Goal: Information Seeking & Learning: Understand process/instructions

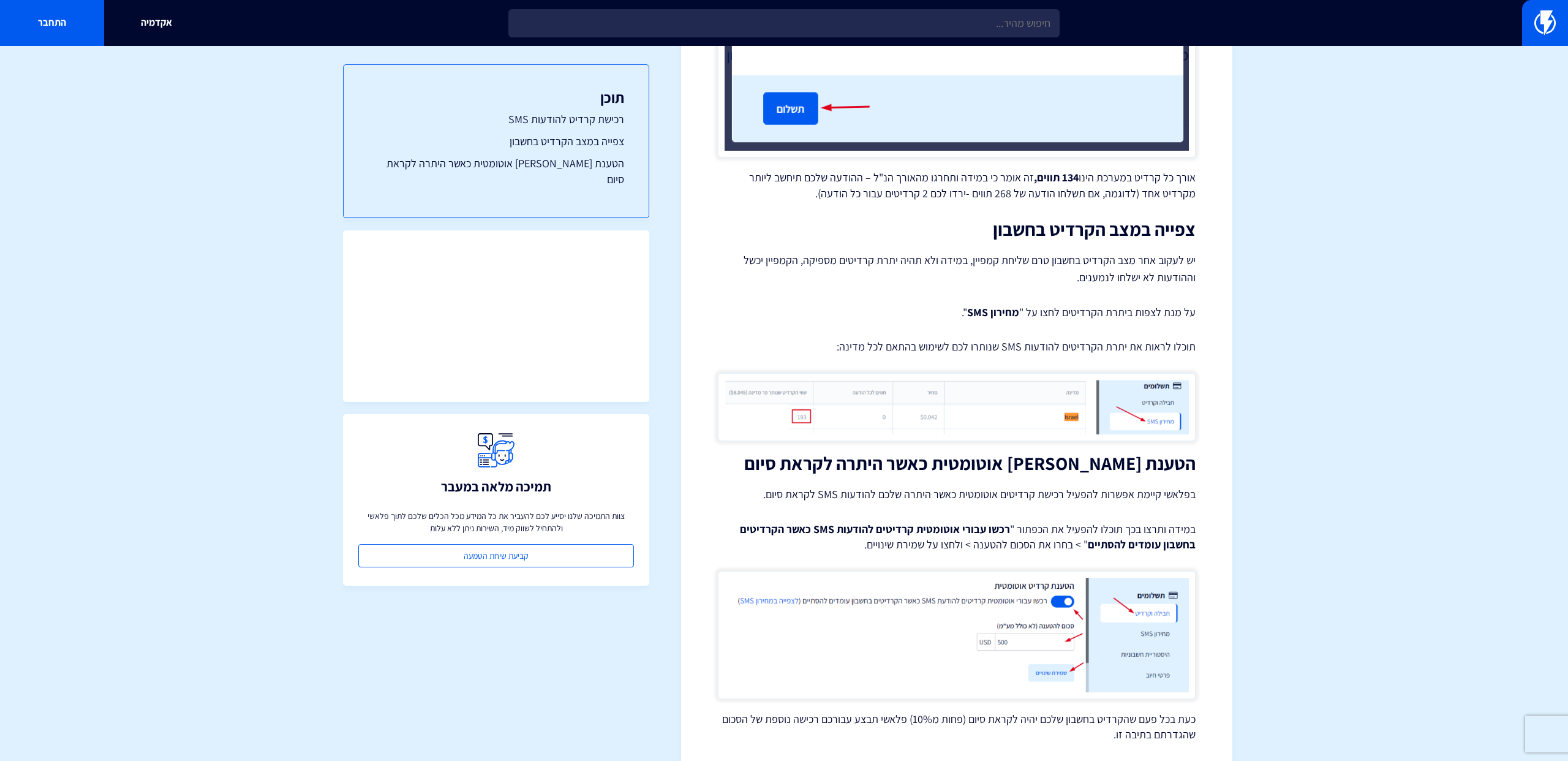
scroll to position [1858, 0]
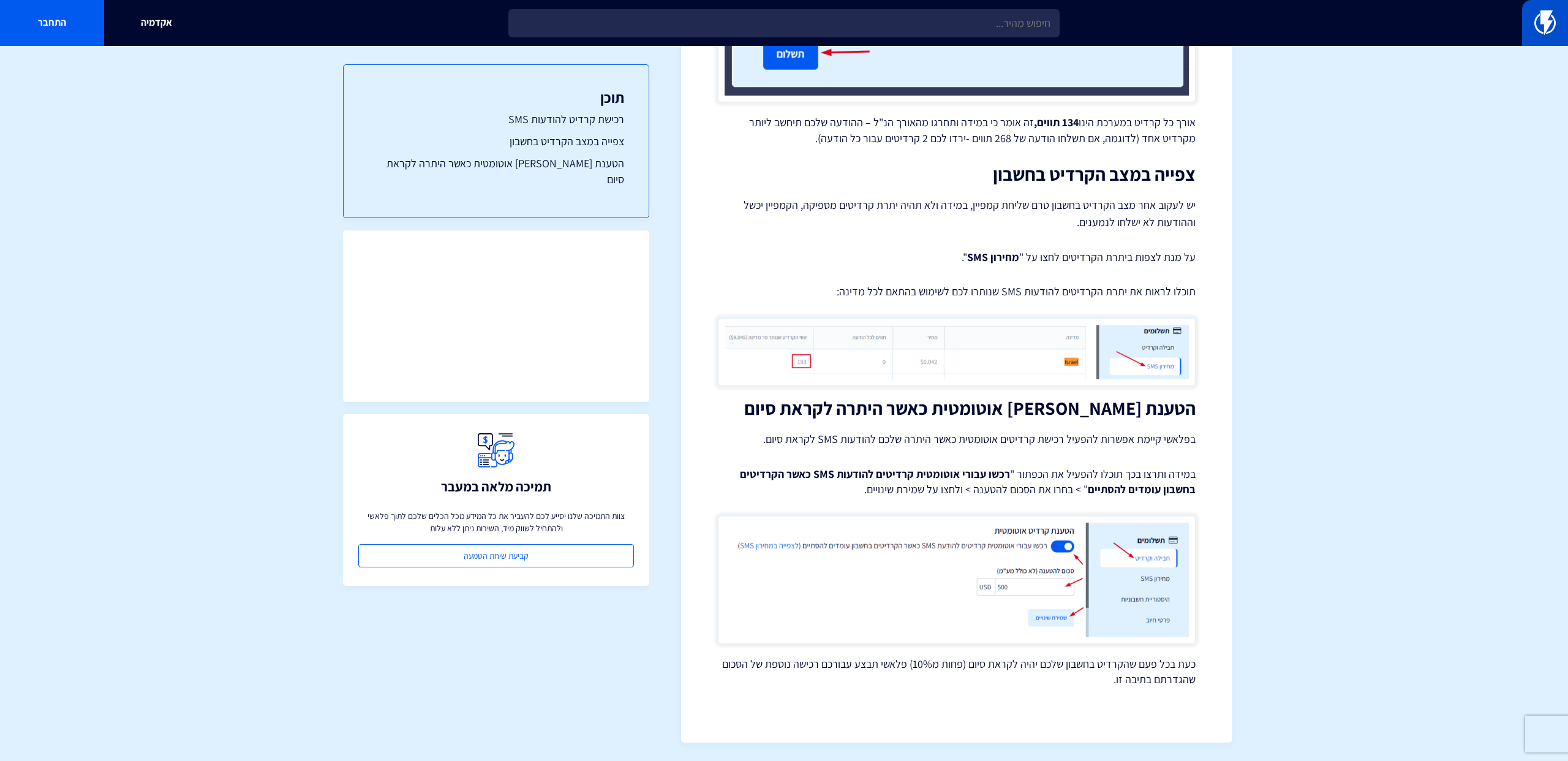
click at [1541, 27] on img at bounding box center [1546, 22] width 21 height 24
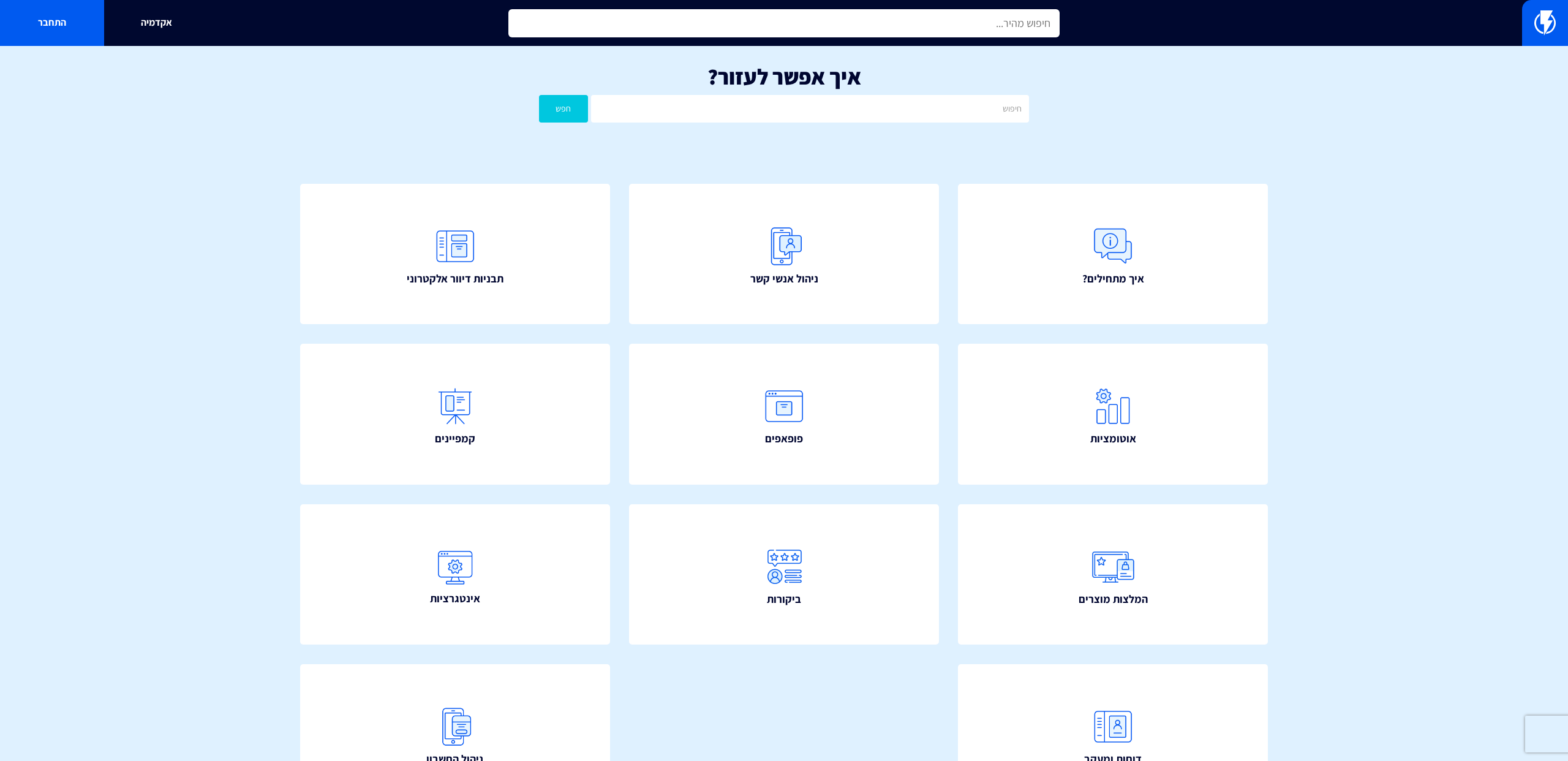
click at [899, 23] on input "text" at bounding box center [784, 22] width 551 height 28
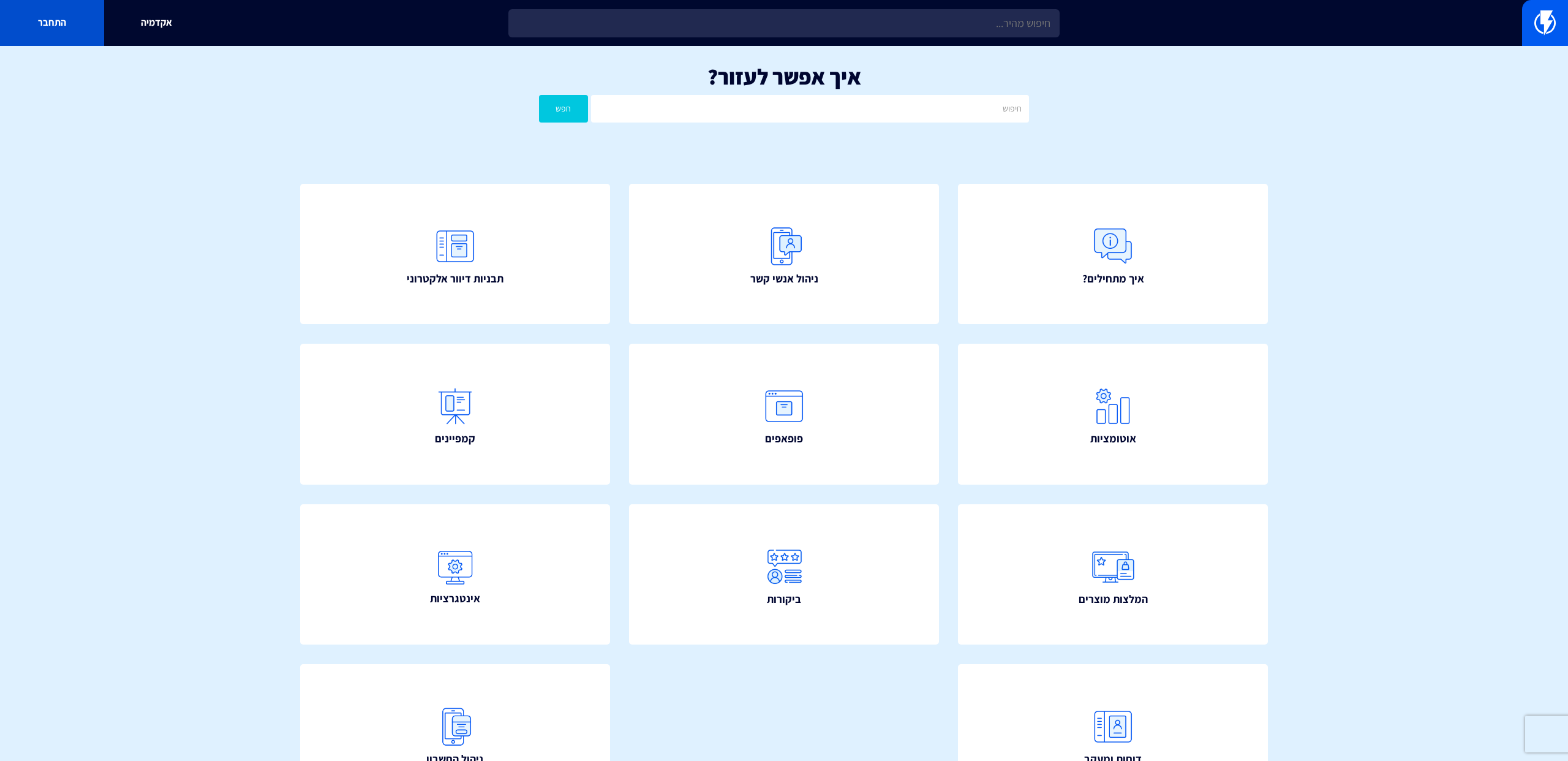
click at [90, 21] on link "התחבר" at bounding box center [52, 22] width 104 height 46
